Goal: Navigation & Orientation: Find specific page/section

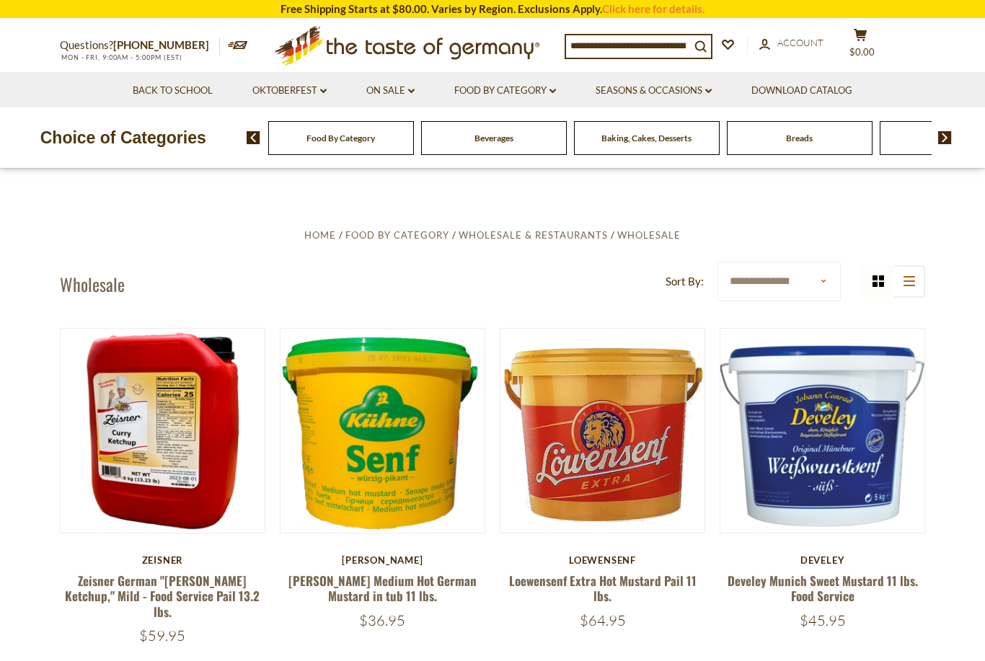
click at [363, 139] on div "Beverages" at bounding box center [341, 138] width 146 height 34
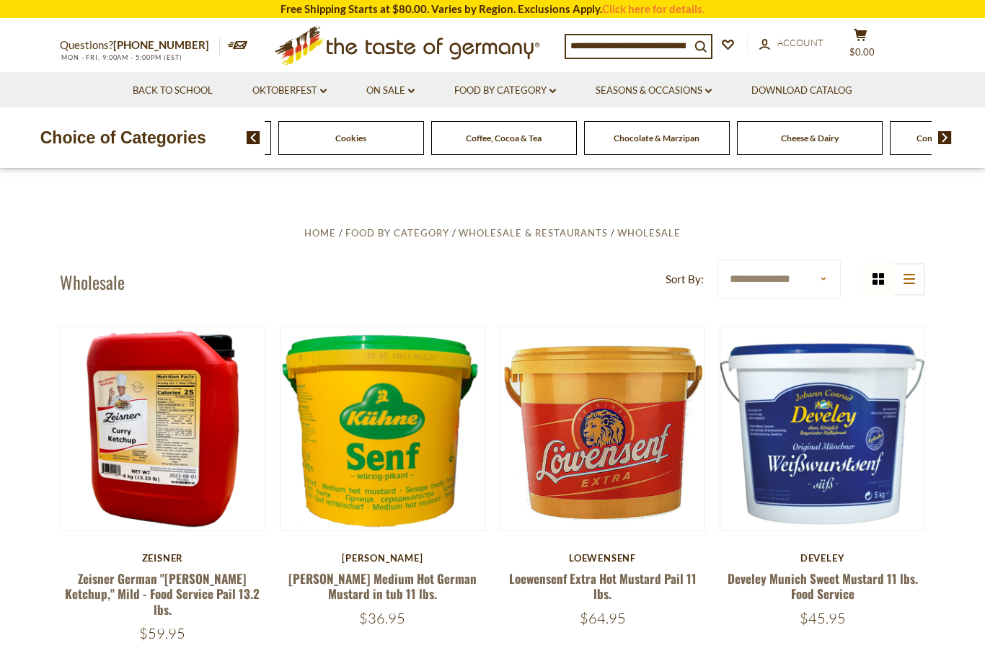
scroll to position [4, 0]
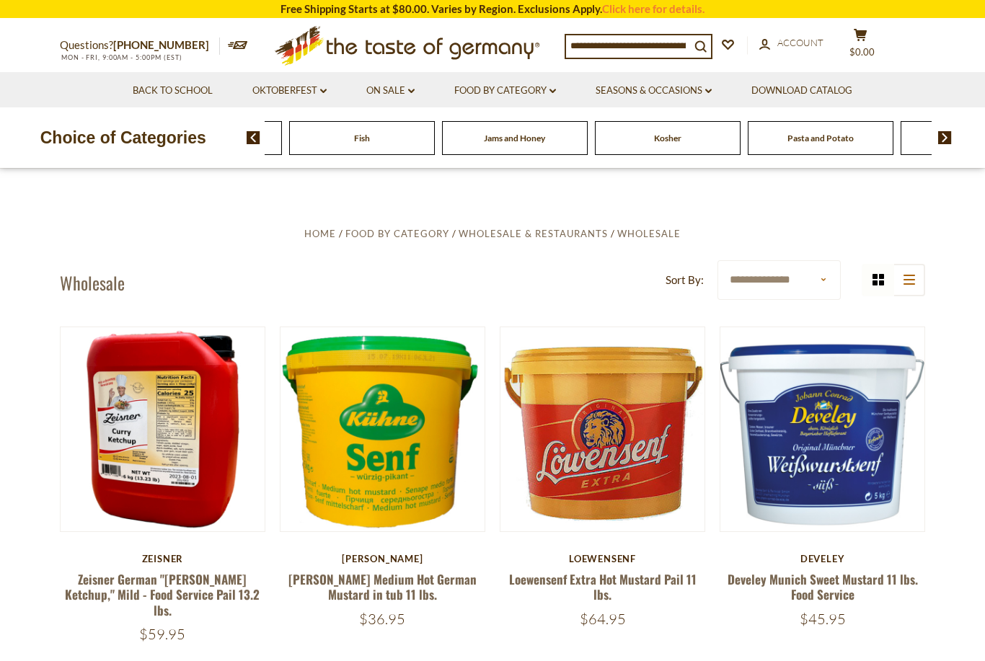
scroll to position [0, 0]
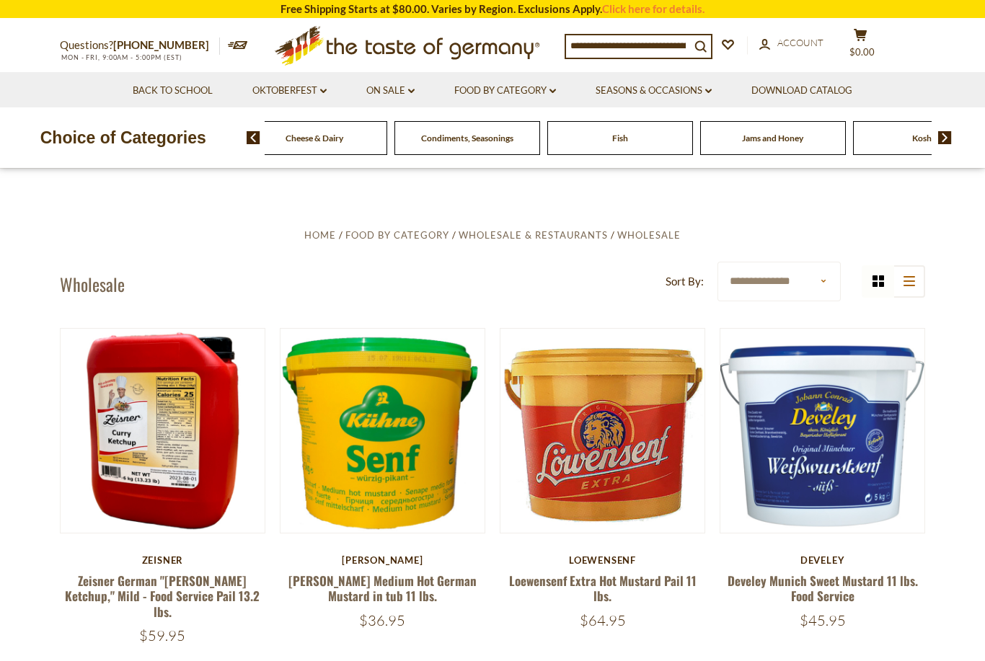
click at [421, 141] on span "Condiments, Seasonings" at bounding box center [467, 138] width 92 height 11
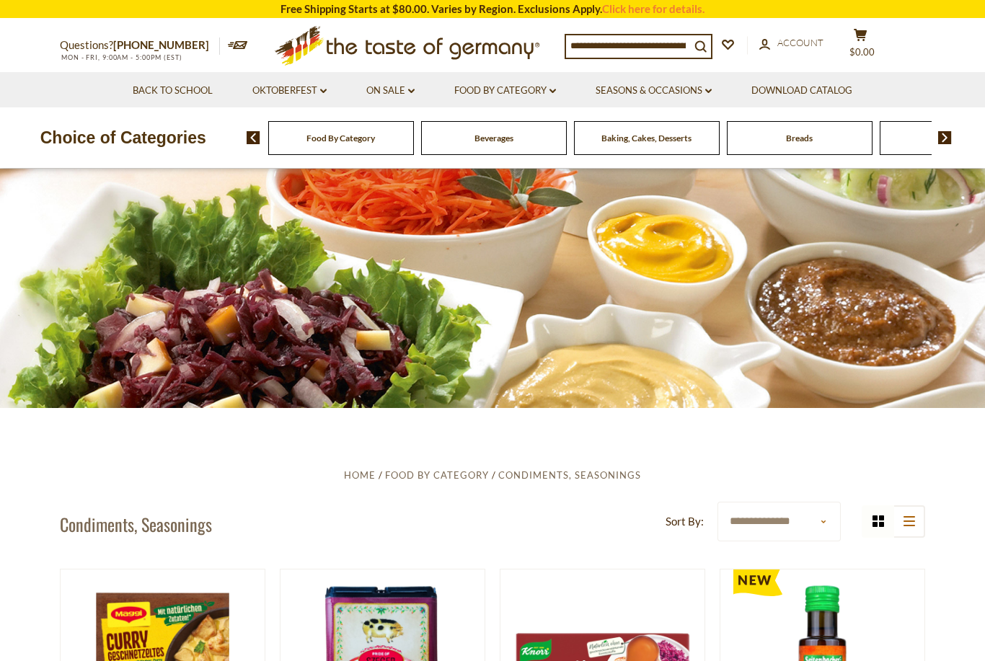
click at [475, 142] on span "Beverages" at bounding box center [494, 138] width 39 height 11
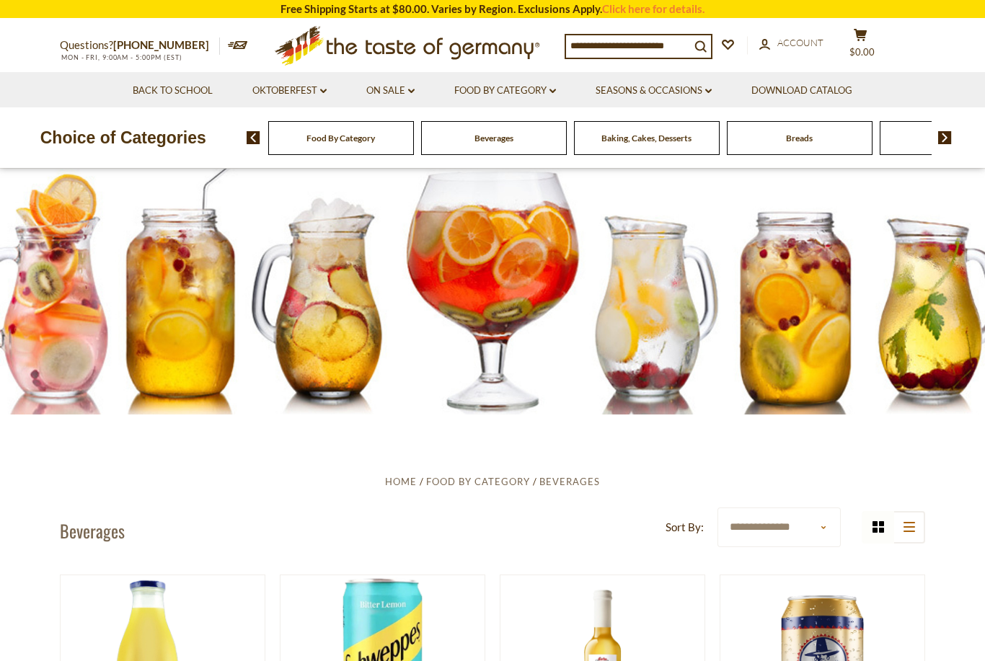
click at [943, 138] on img at bounding box center [945, 137] width 14 height 13
click at [950, 138] on img at bounding box center [945, 137] width 14 height 13
click at [950, 136] on img at bounding box center [945, 137] width 14 height 13
click at [950, 133] on img at bounding box center [945, 137] width 14 height 13
click at [949, 138] on img at bounding box center [945, 137] width 14 height 13
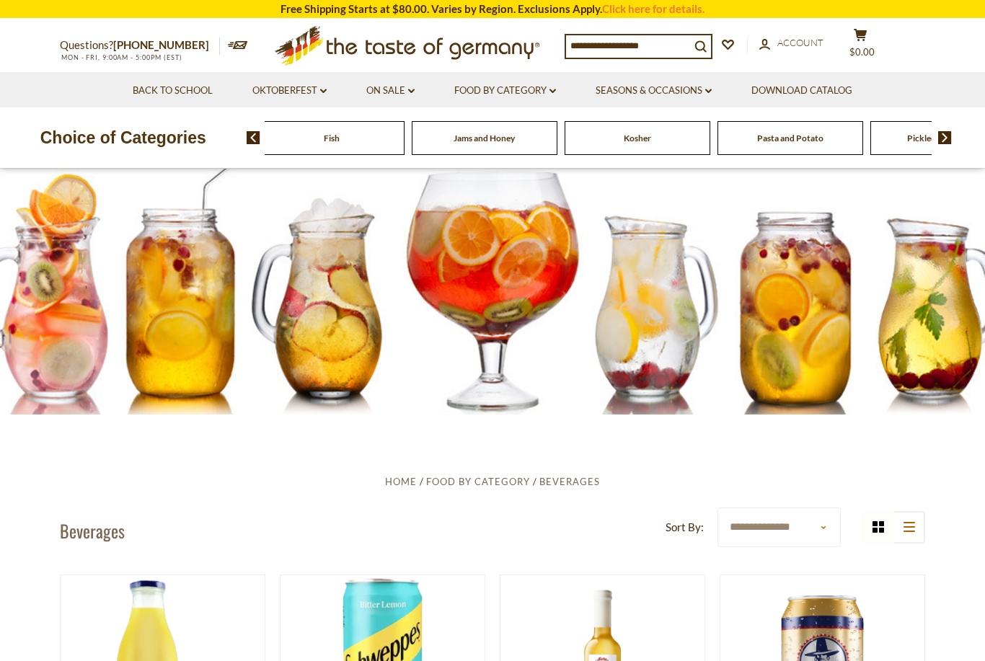
click at [393, 137] on span "Cheese & Dairy" at bounding box center [365, 138] width 58 height 11
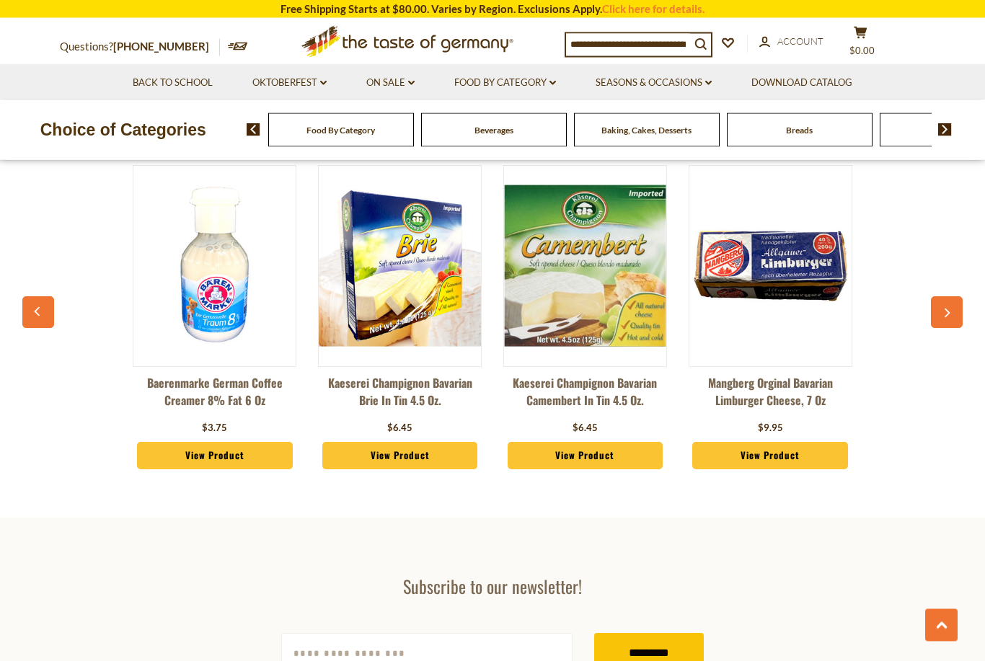
scroll to position [2279, 0]
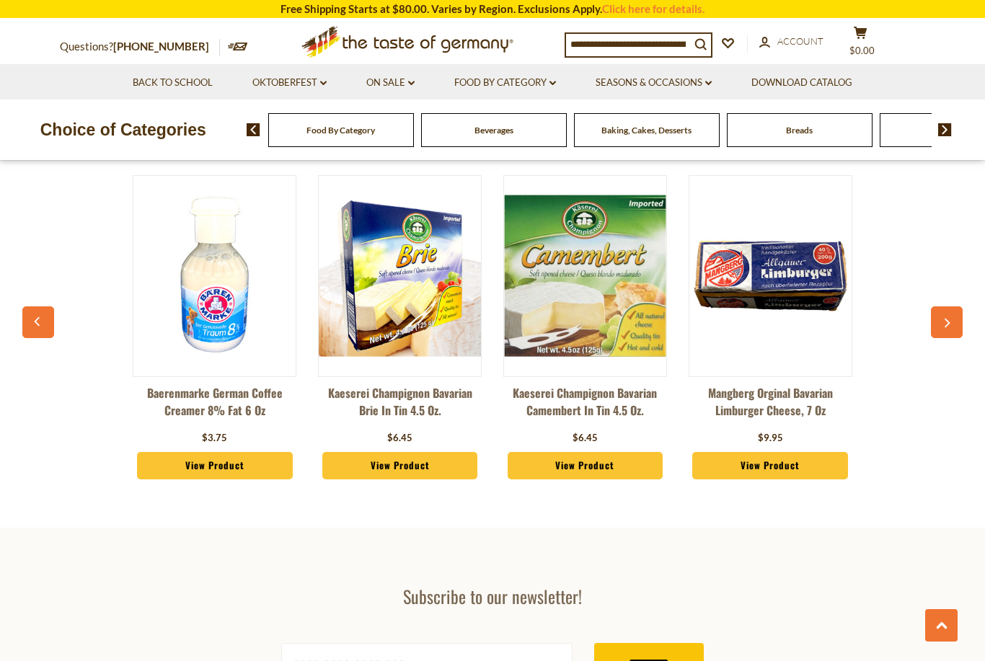
click at [951, 327] on button "button" at bounding box center [947, 322] width 32 height 32
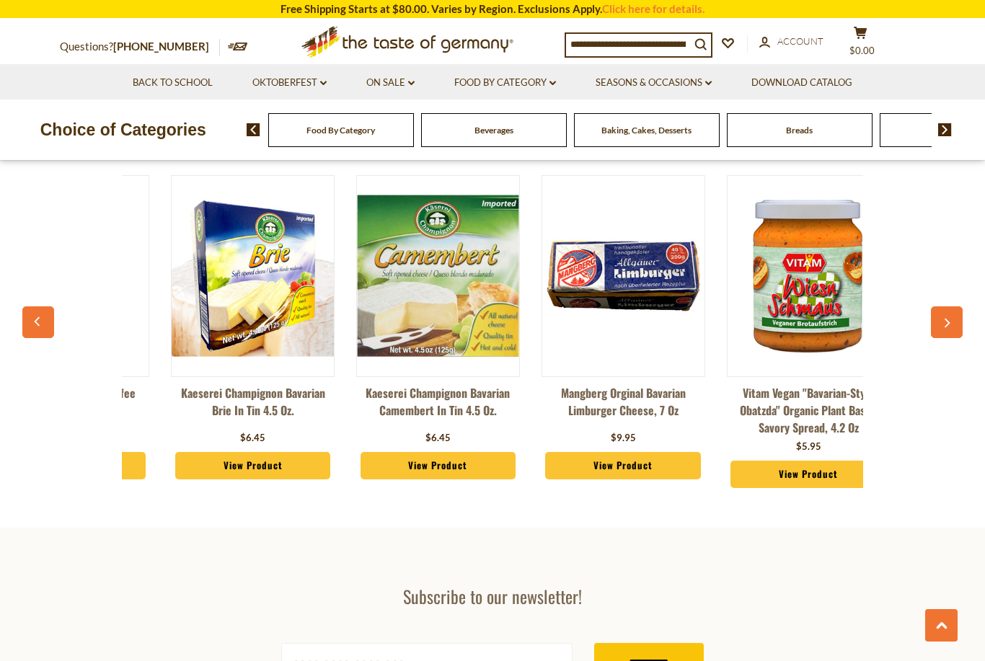
scroll to position [0, 185]
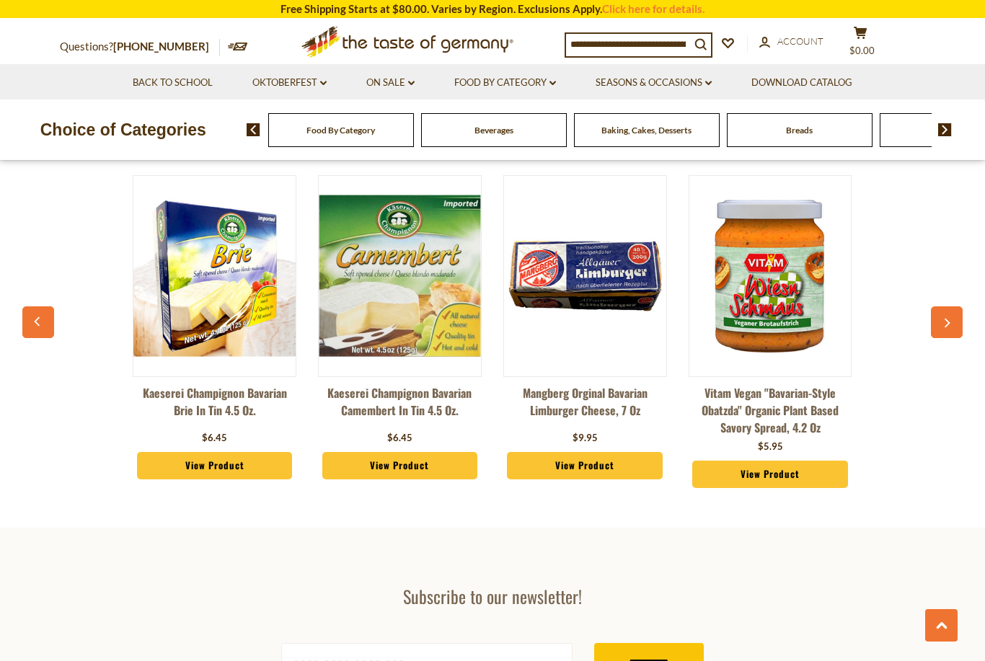
click at [950, 325] on icon "button" at bounding box center [947, 324] width 9 height 10
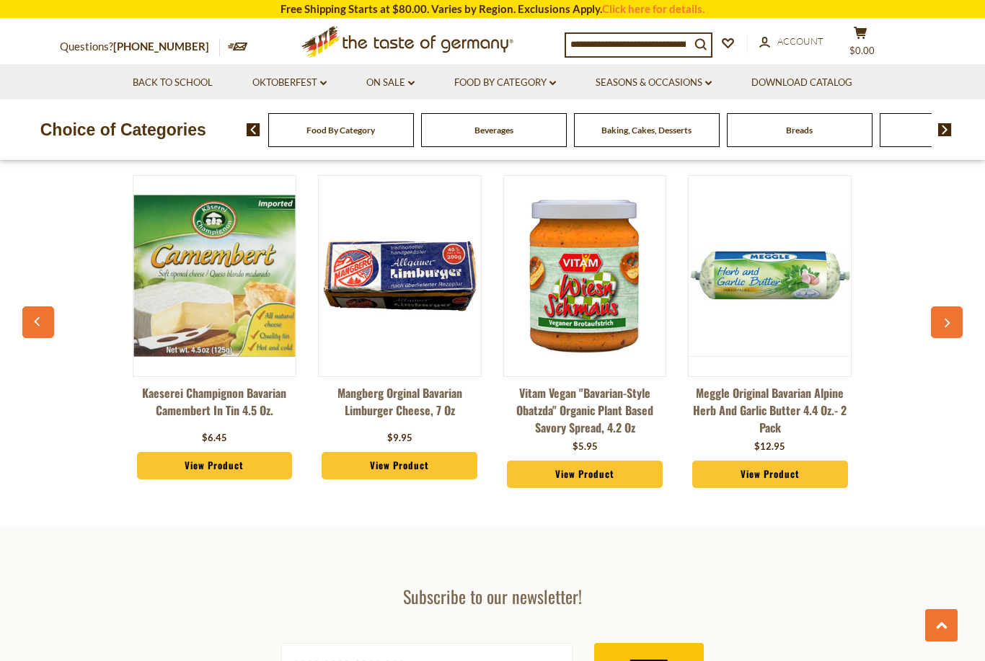
click at [951, 325] on icon "button" at bounding box center [947, 324] width 9 height 10
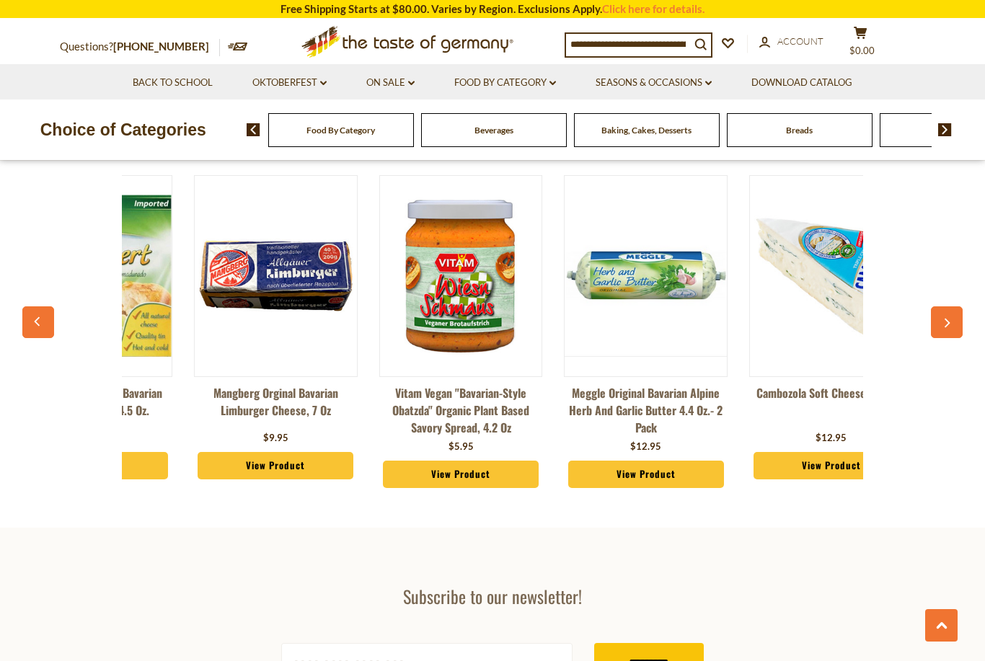
scroll to position [0, 556]
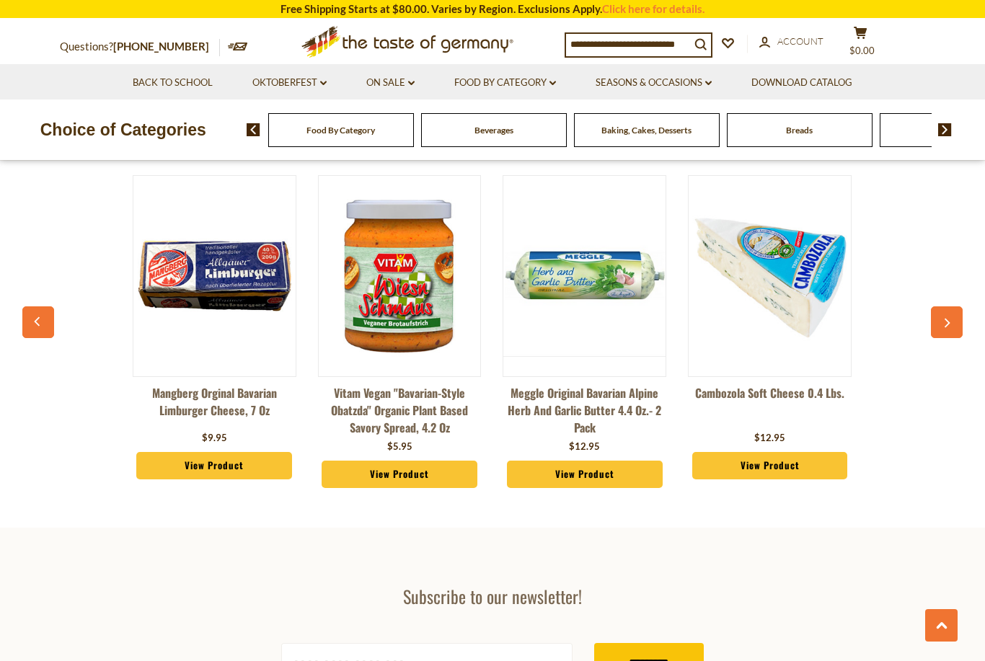
click at [953, 328] on button "button" at bounding box center [947, 322] width 32 height 32
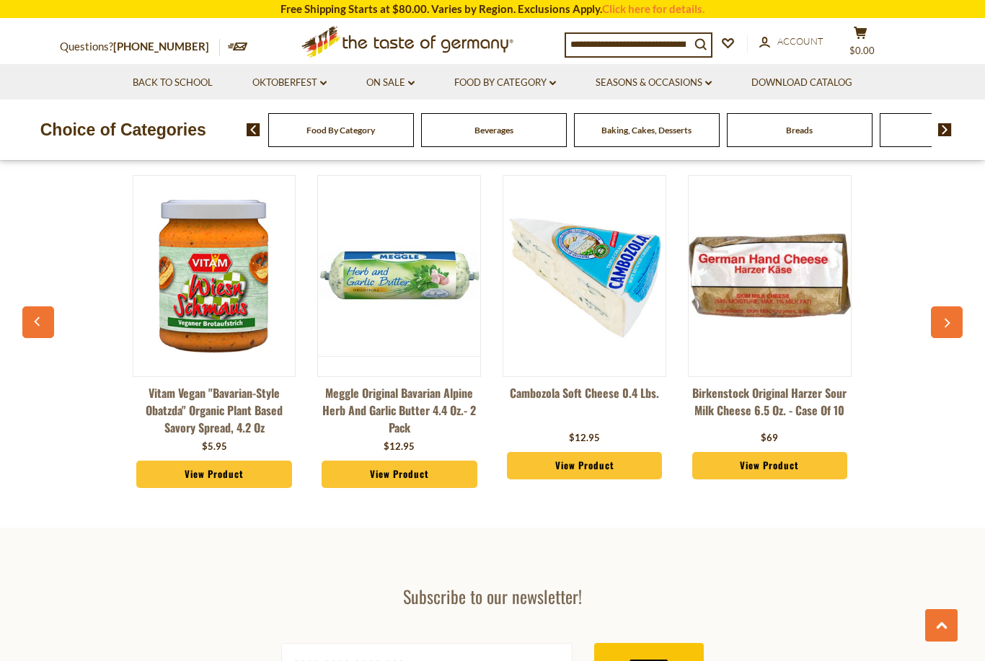
click at [952, 326] on button "button" at bounding box center [947, 322] width 32 height 32
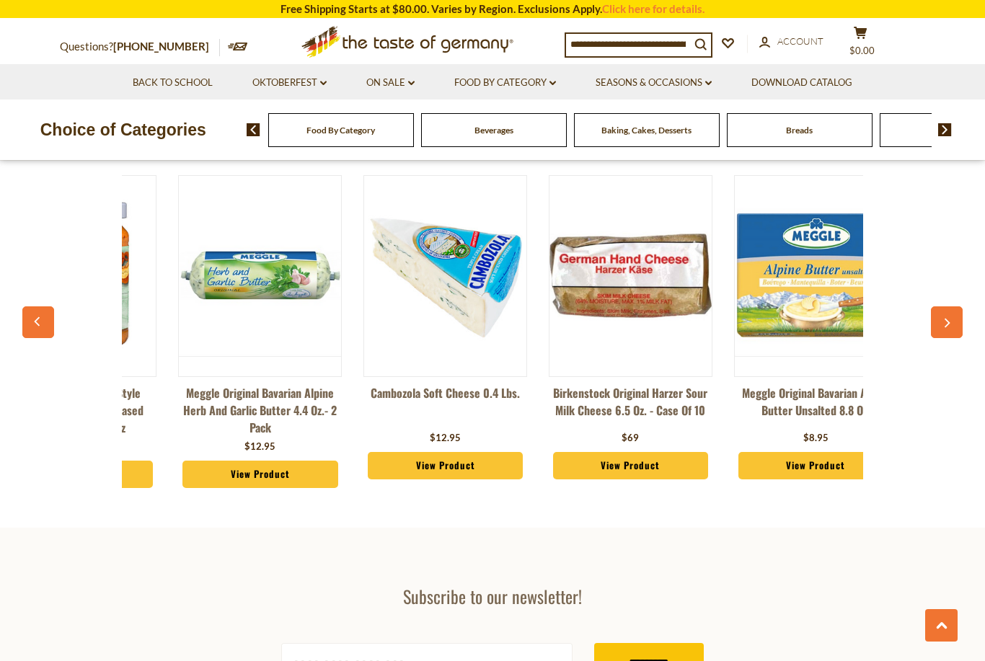
scroll to position [0, 927]
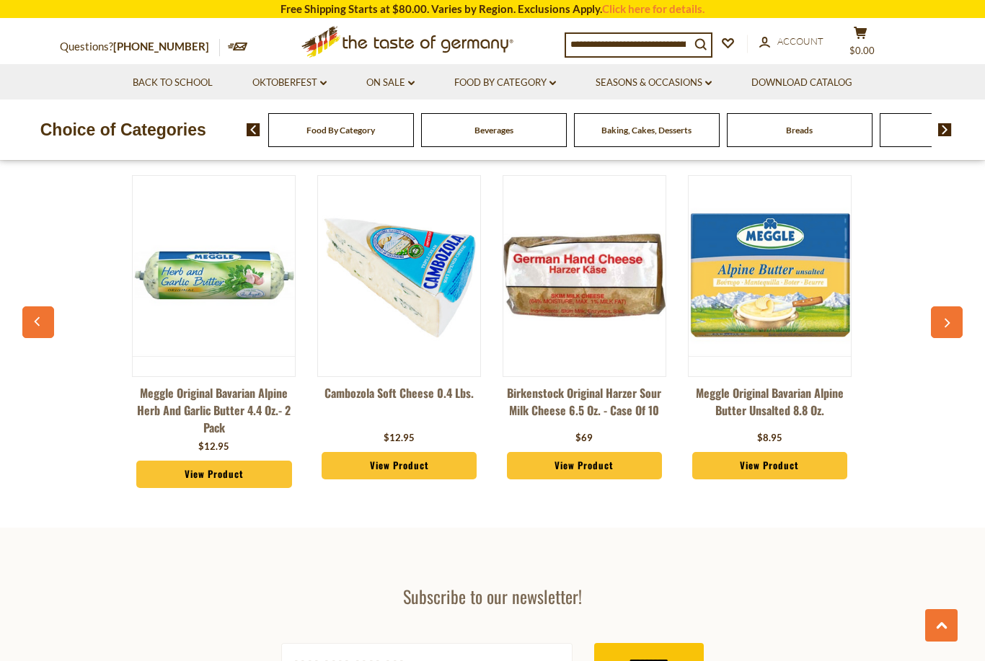
click at [953, 325] on button "button" at bounding box center [947, 322] width 32 height 32
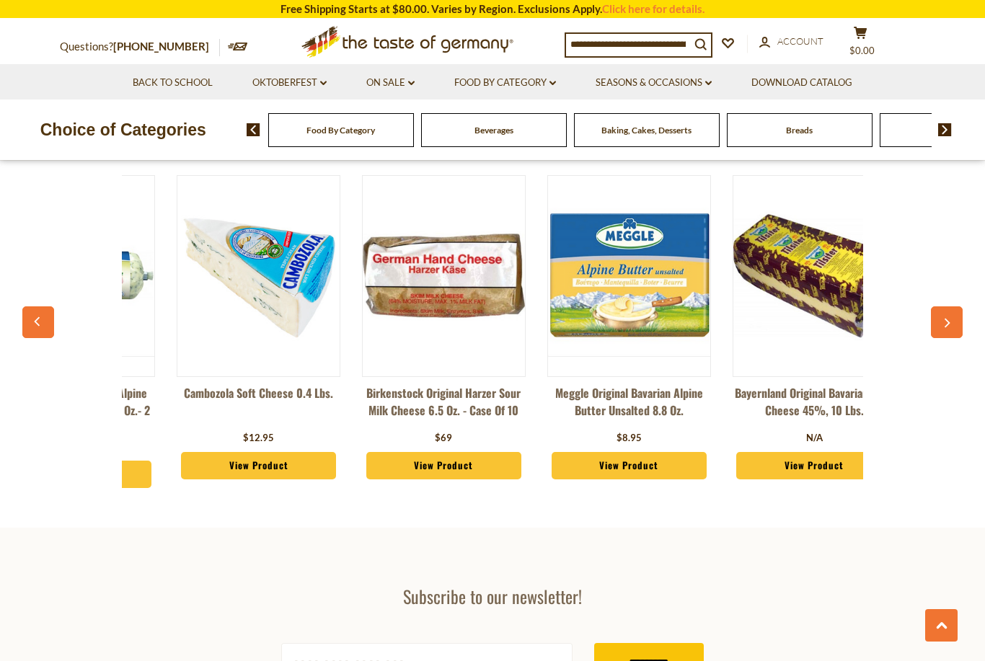
scroll to position [0, 1112]
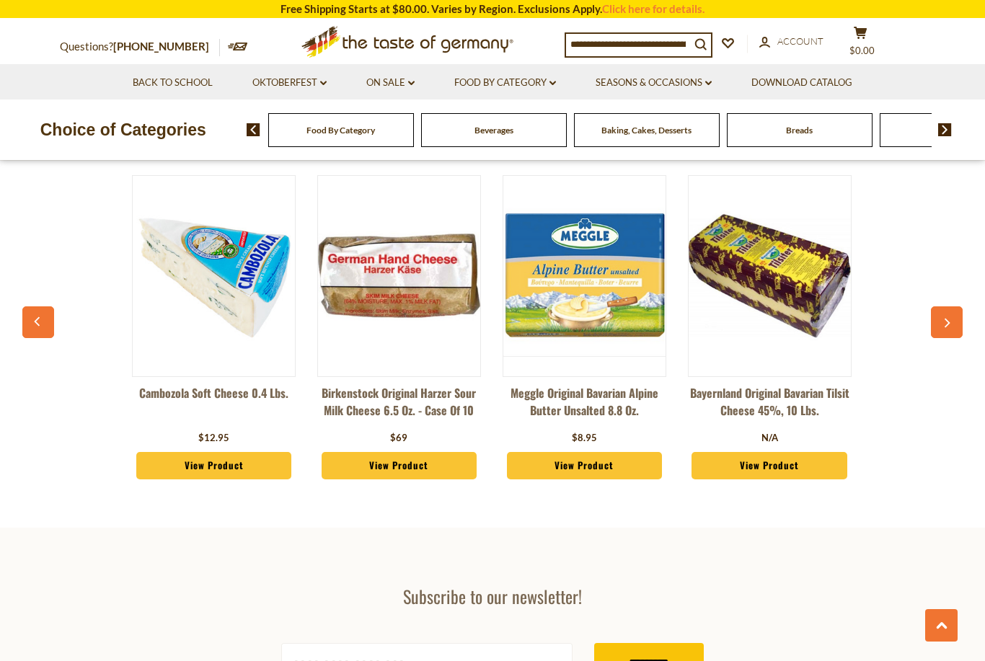
click at [956, 335] on button "button" at bounding box center [947, 322] width 32 height 32
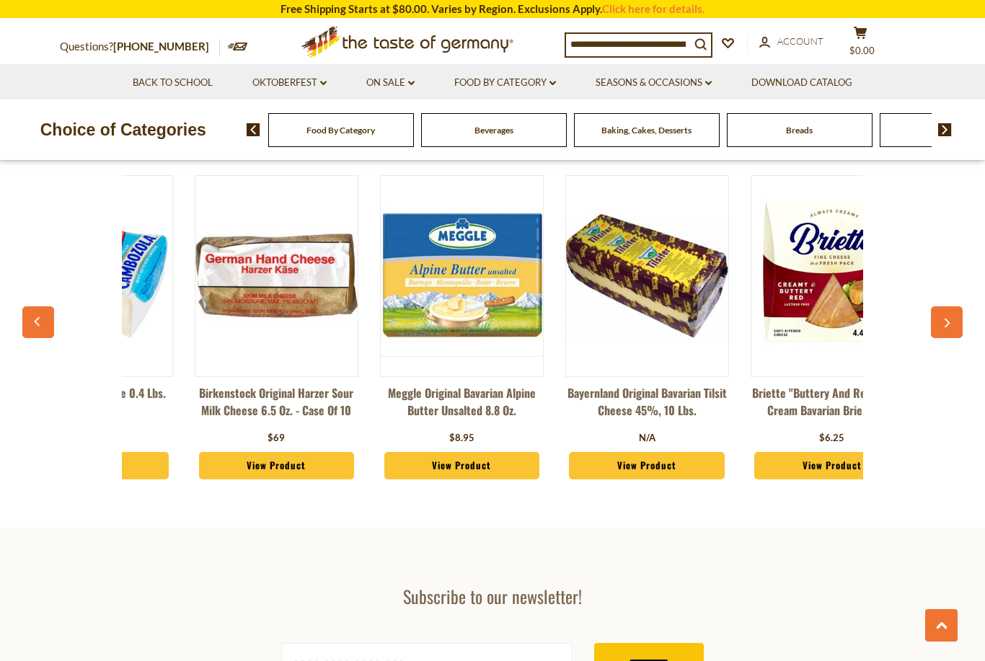
scroll to position [0, 1297]
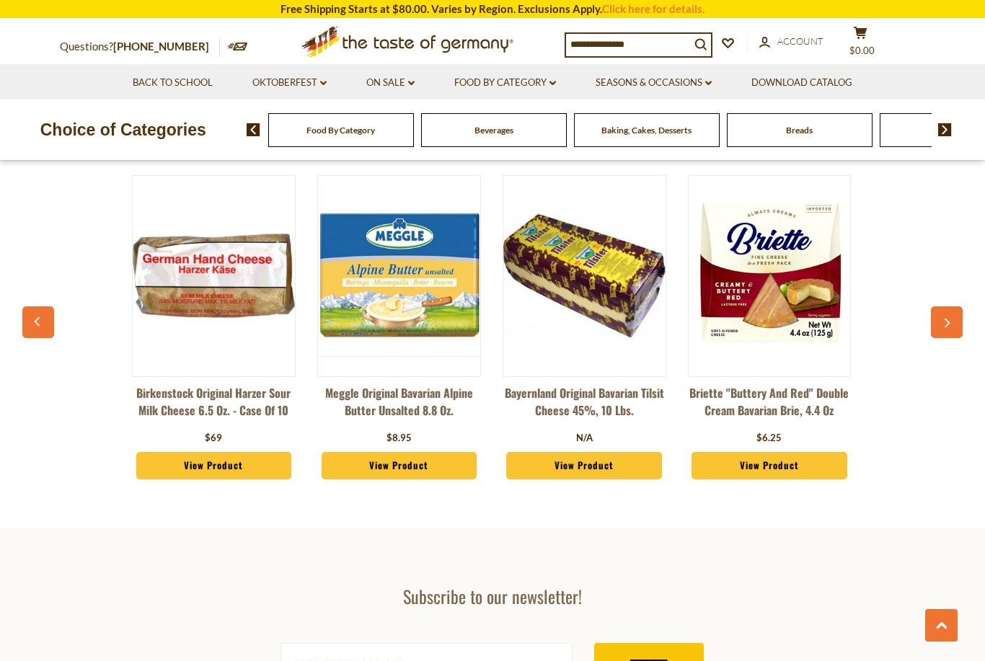
click at [954, 328] on button "button" at bounding box center [947, 322] width 32 height 32
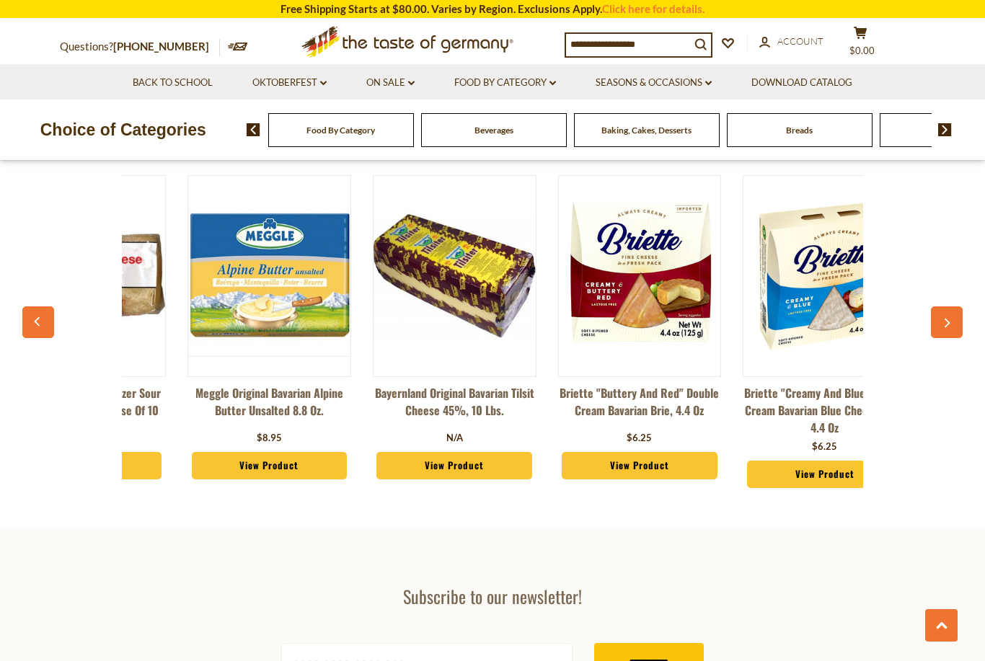
scroll to position [0, 1483]
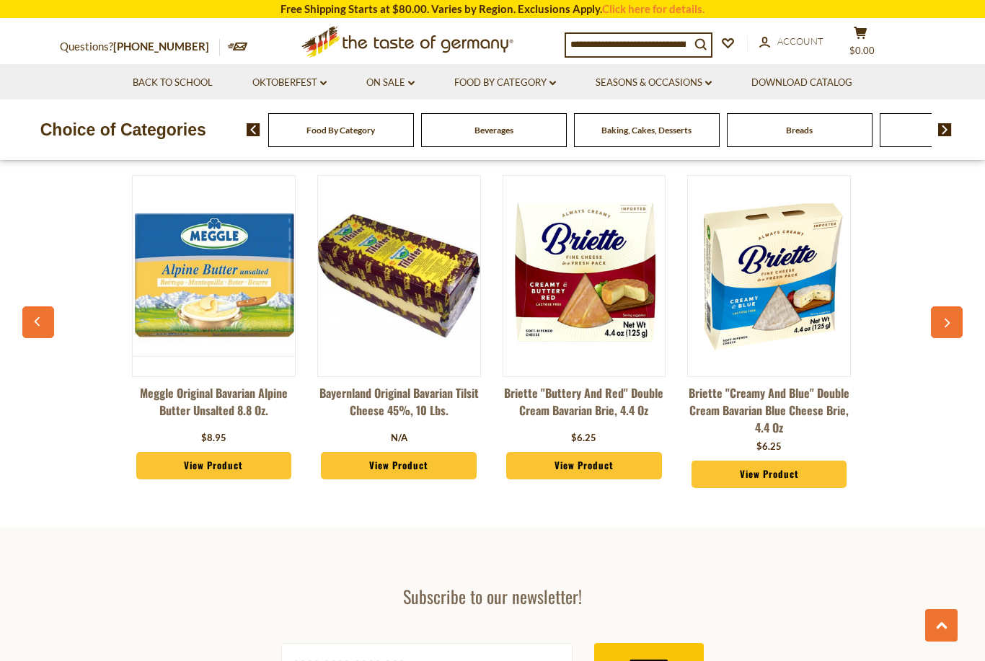
click at [946, 331] on button "button" at bounding box center [947, 322] width 32 height 32
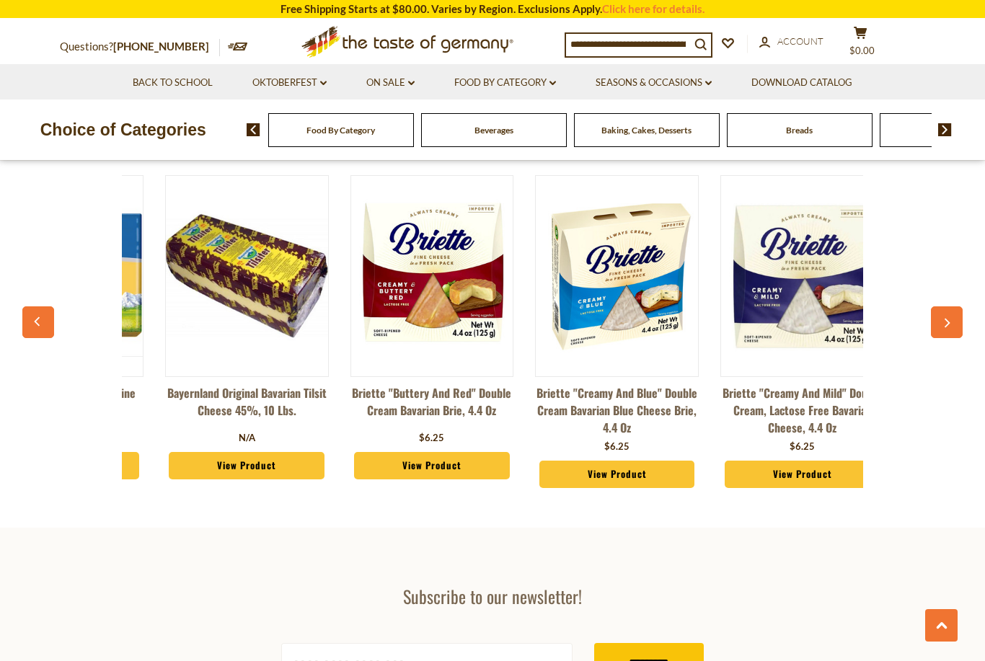
scroll to position [0, 1668]
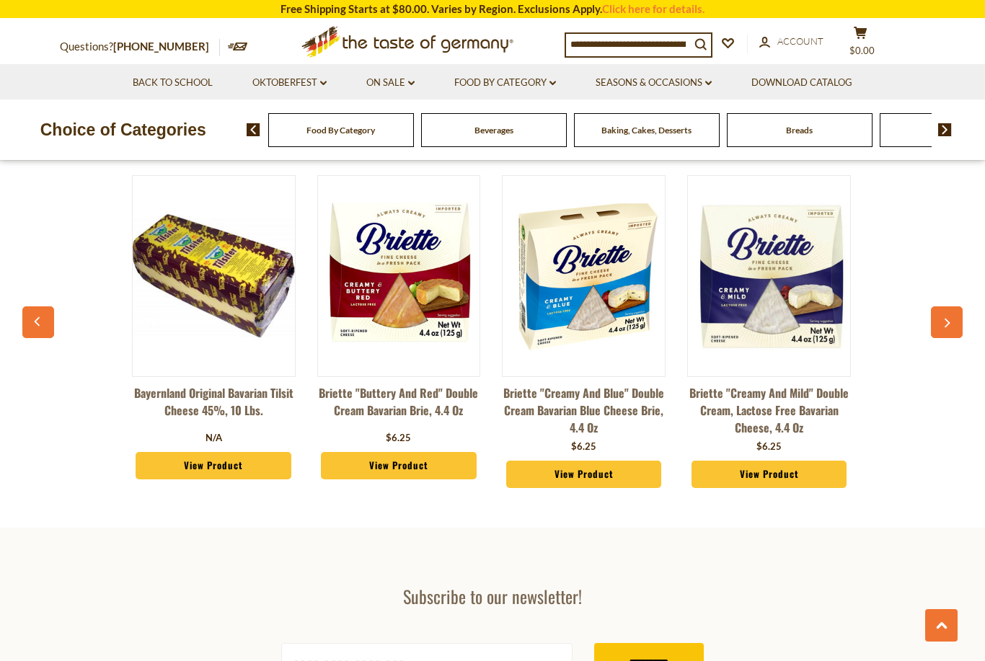
click at [948, 325] on icon "button" at bounding box center [947, 324] width 9 height 10
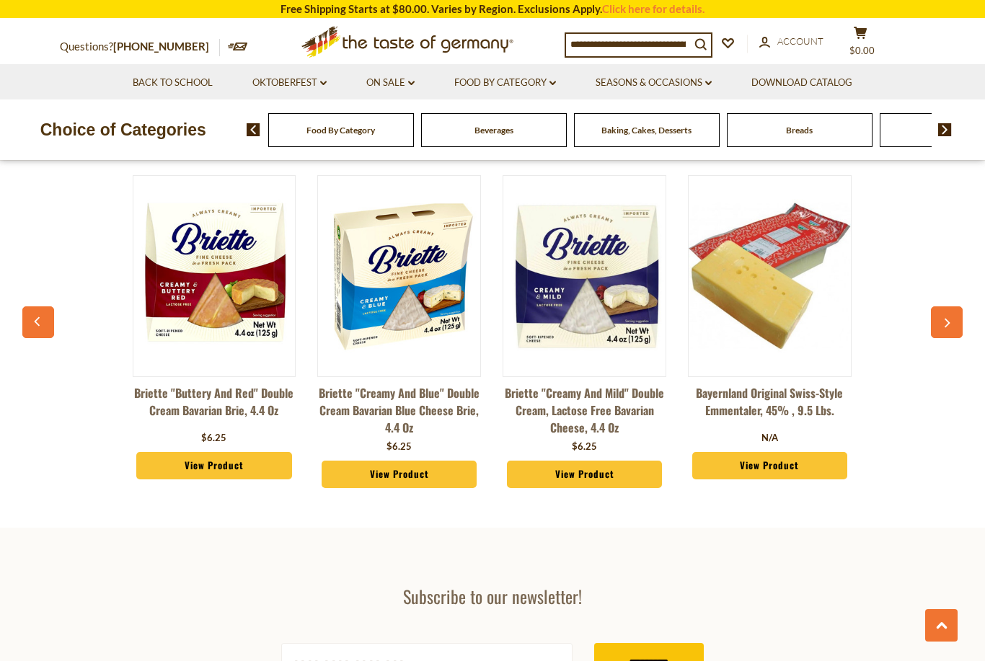
scroll to position [0, 1853]
click at [952, 332] on button "button" at bounding box center [947, 322] width 32 height 32
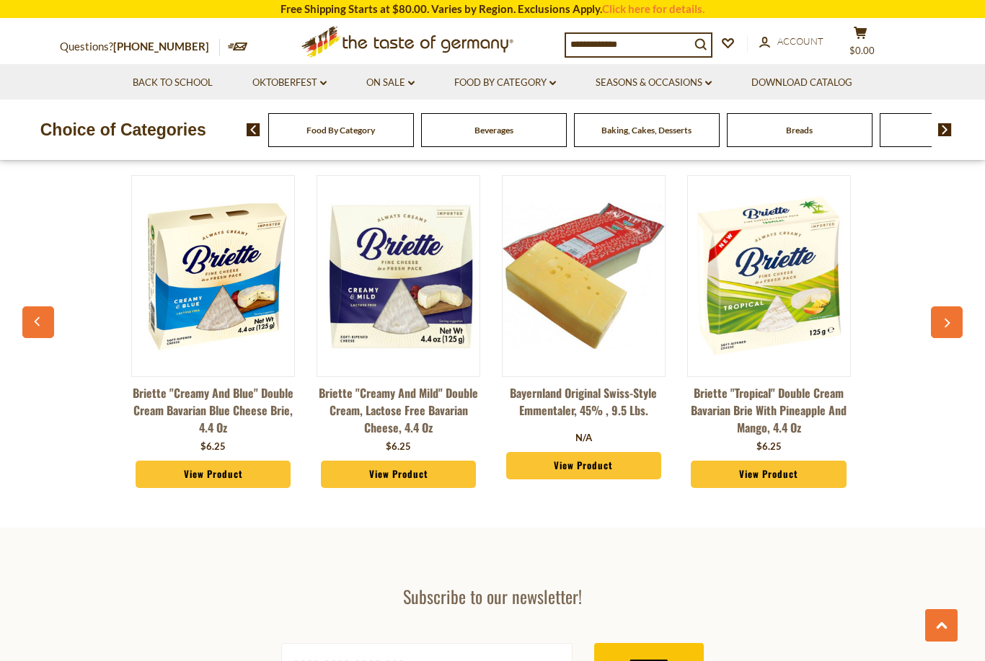
click at [943, 333] on button "button" at bounding box center [947, 322] width 32 height 32
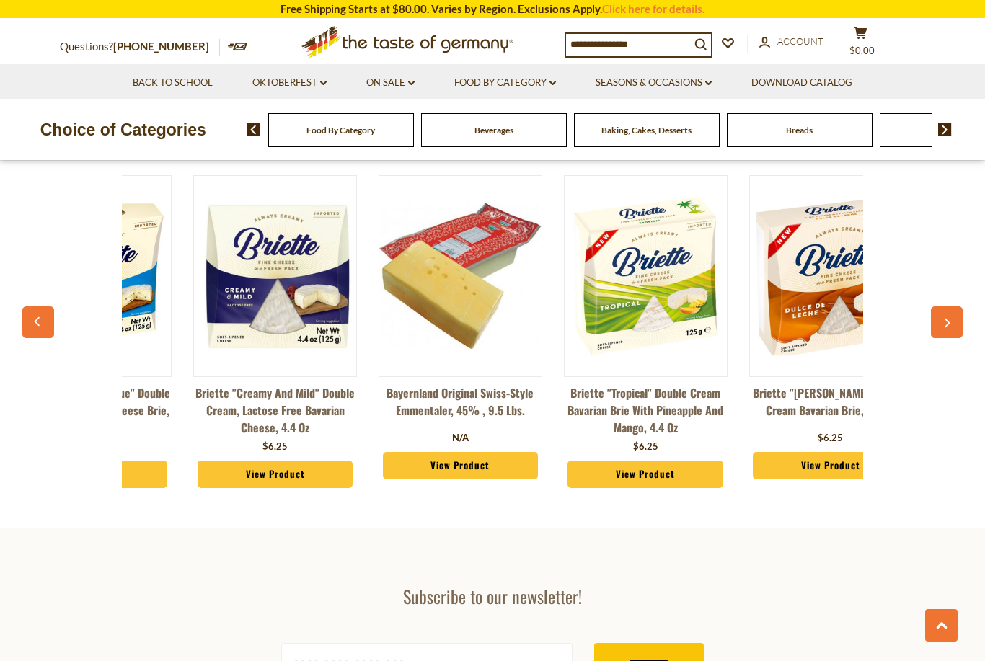
scroll to position [0, 2223]
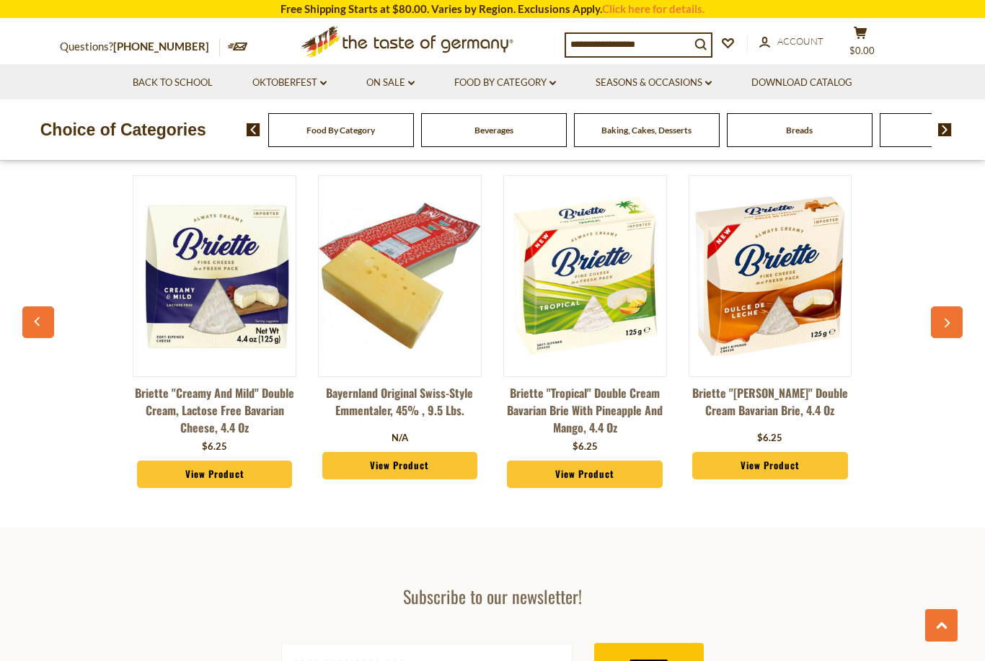
click at [946, 335] on button "button" at bounding box center [947, 322] width 32 height 32
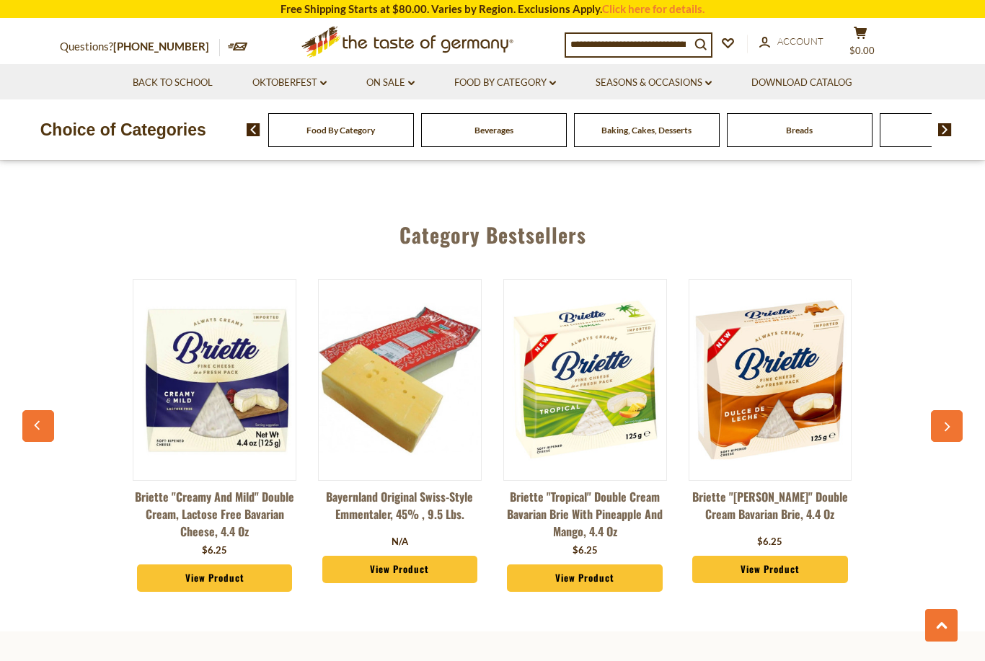
scroll to position [2176, 0]
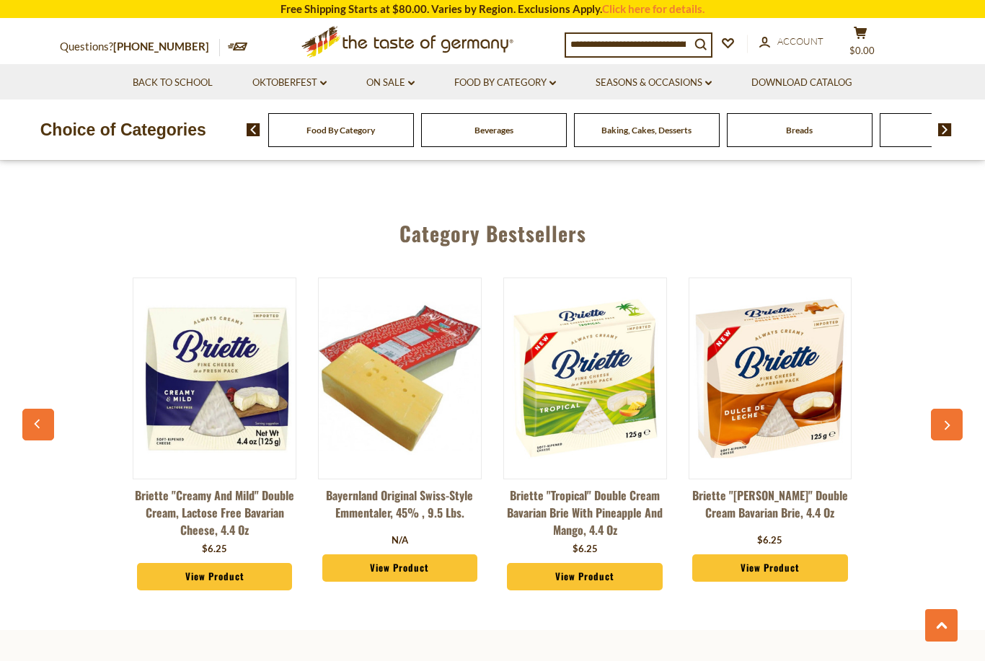
click at [954, 414] on button "button" at bounding box center [947, 425] width 32 height 32
click at [948, 421] on icon "button" at bounding box center [947, 426] width 9 height 10
click at [948, 428] on button "button" at bounding box center [947, 425] width 32 height 32
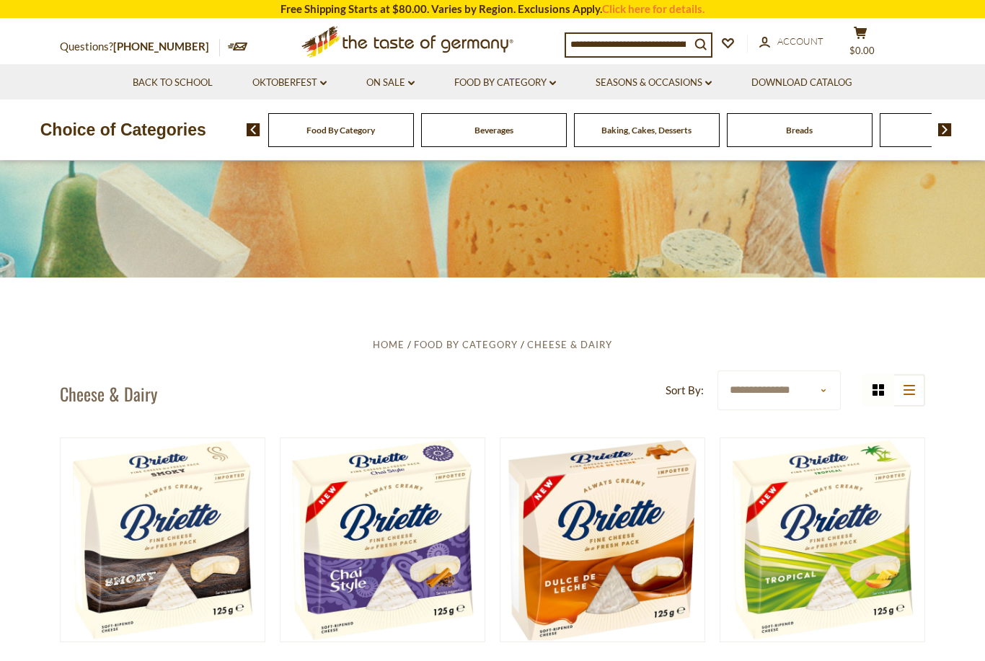
scroll to position [146, 0]
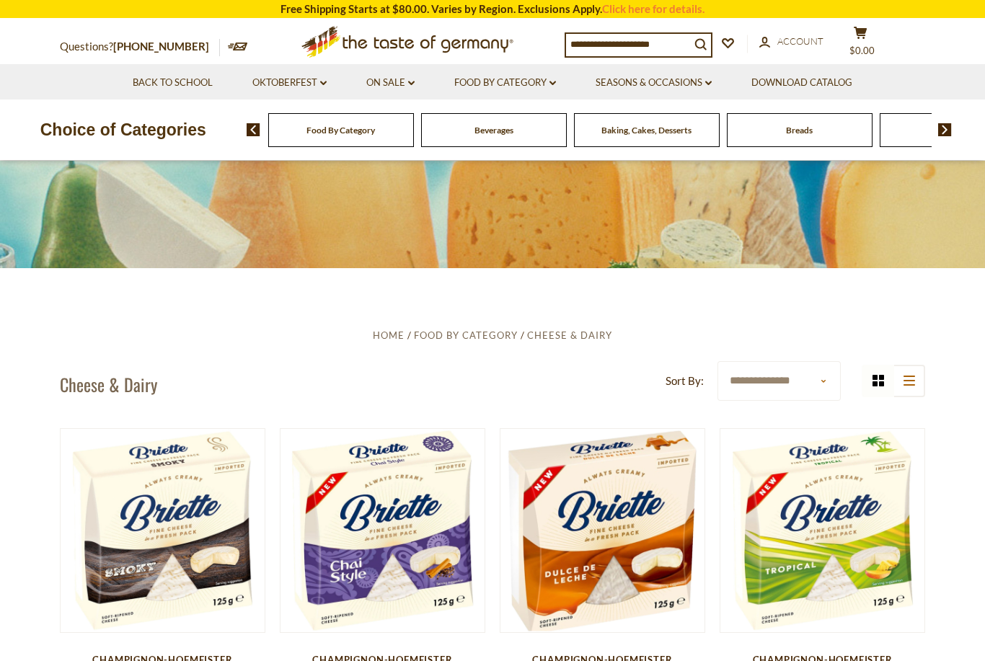
click at [810, 382] on select "**********" at bounding box center [779, 381] width 123 height 40
select select "********"
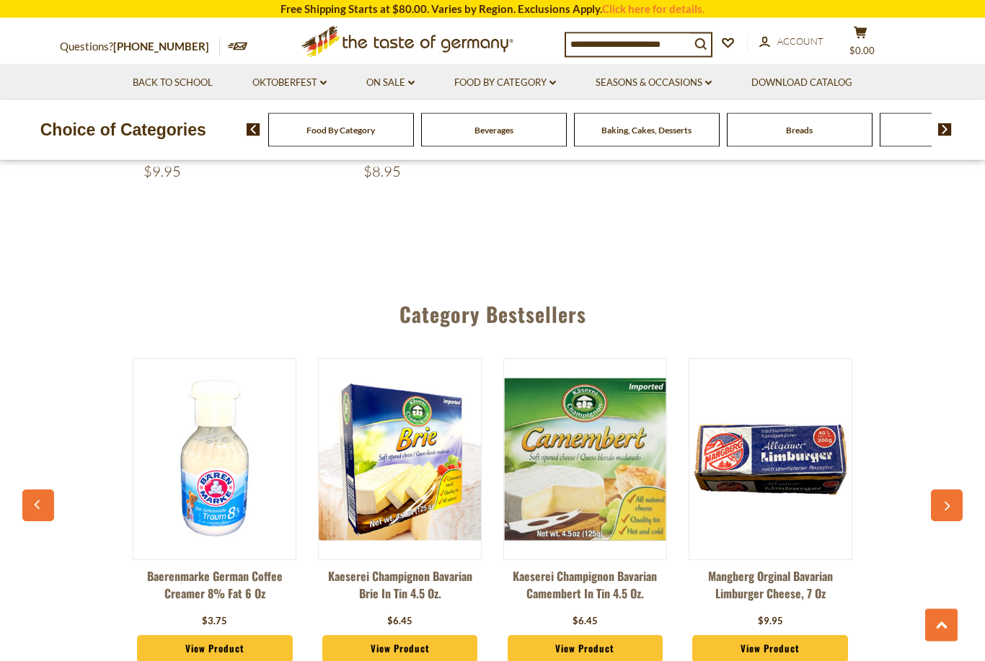
scroll to position [2107, 0]
